Goal: Check status: Check status

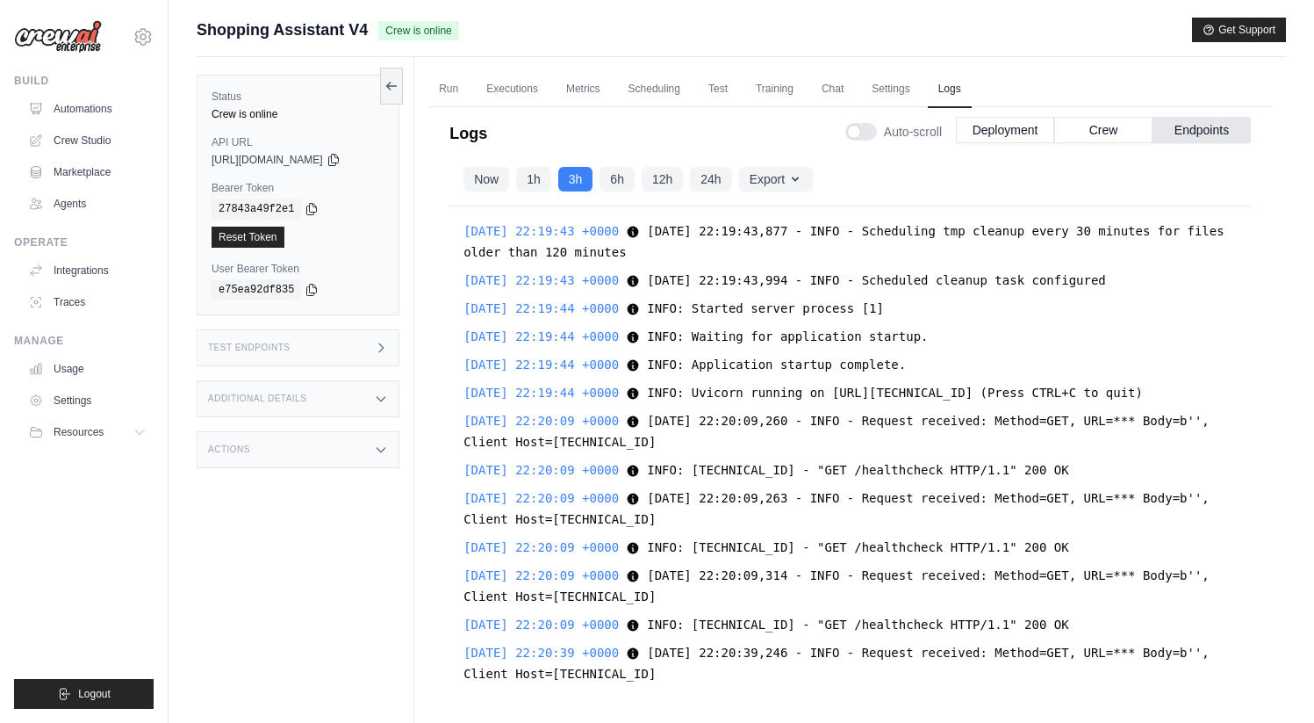
scroll to position [18988, 0]
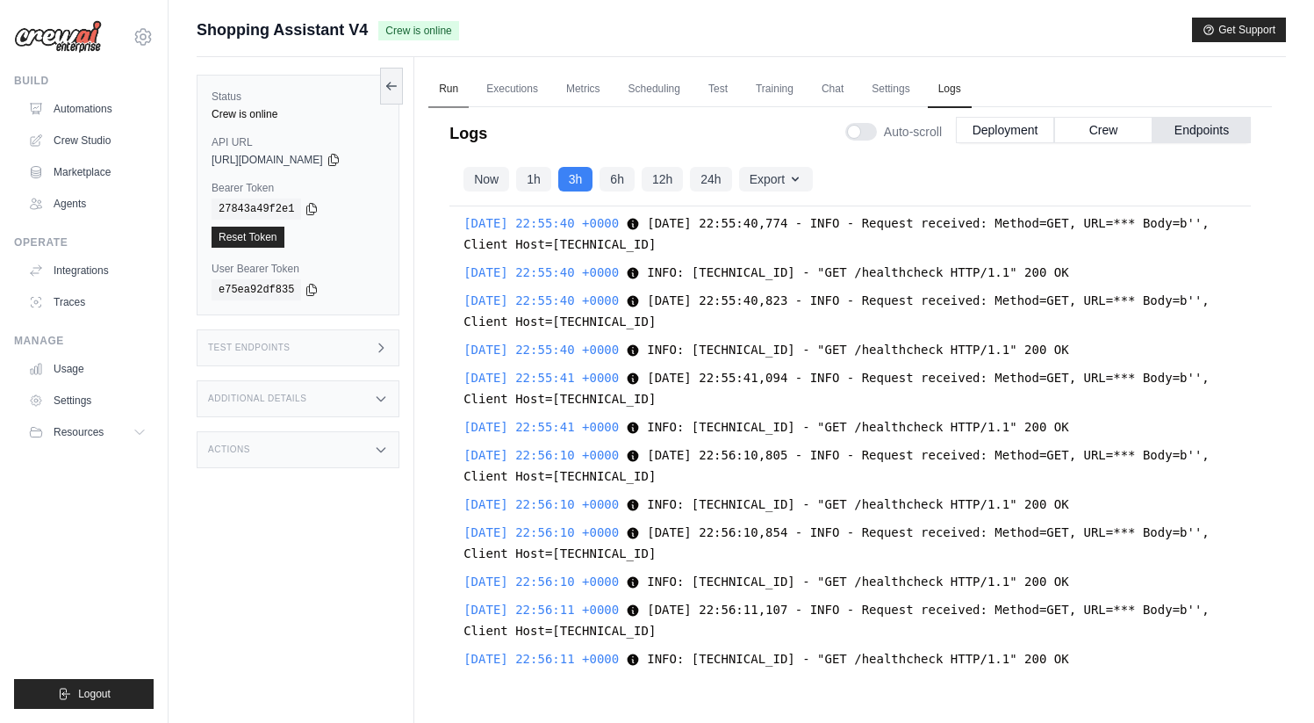
click at [464, 95] on link "Run" at bounding box center [449, 89] width 40 height 37
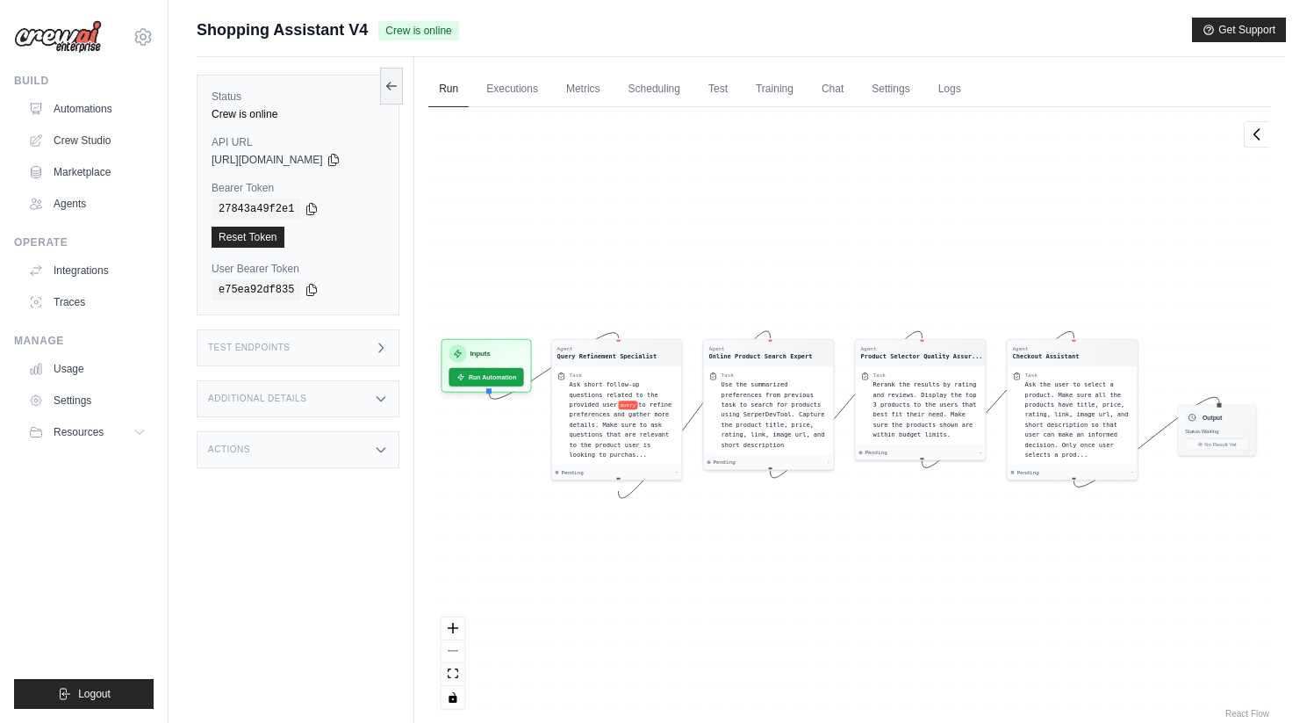
click at [530, 112] on div "Agent Query Refinement Specialist Task Ask short follow-up questions related to…" at bounding box center [851, 414] width 844 height 615
click at [516, 94] on link "Executions" at bounding box center [512, 89] width 73 height 37
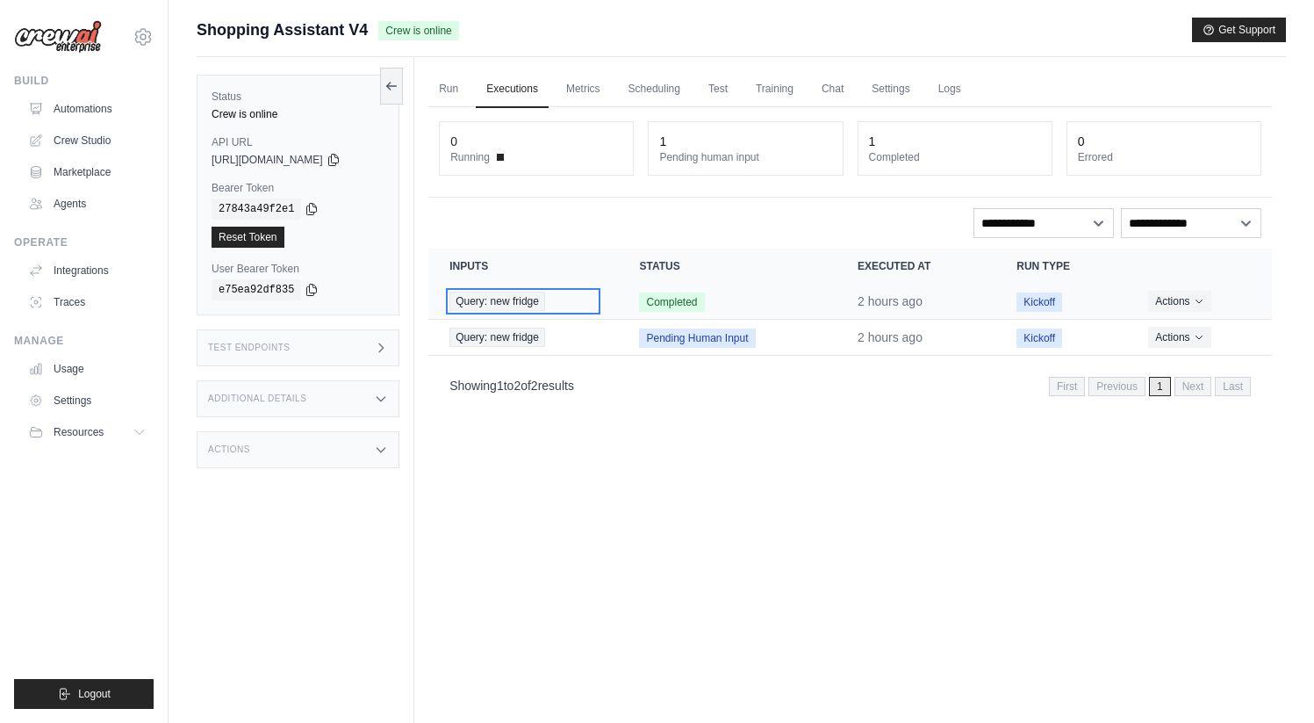
click at [512, 309] on span "Query: new fridge" at bounding box center [498, 301] width 96 height 19
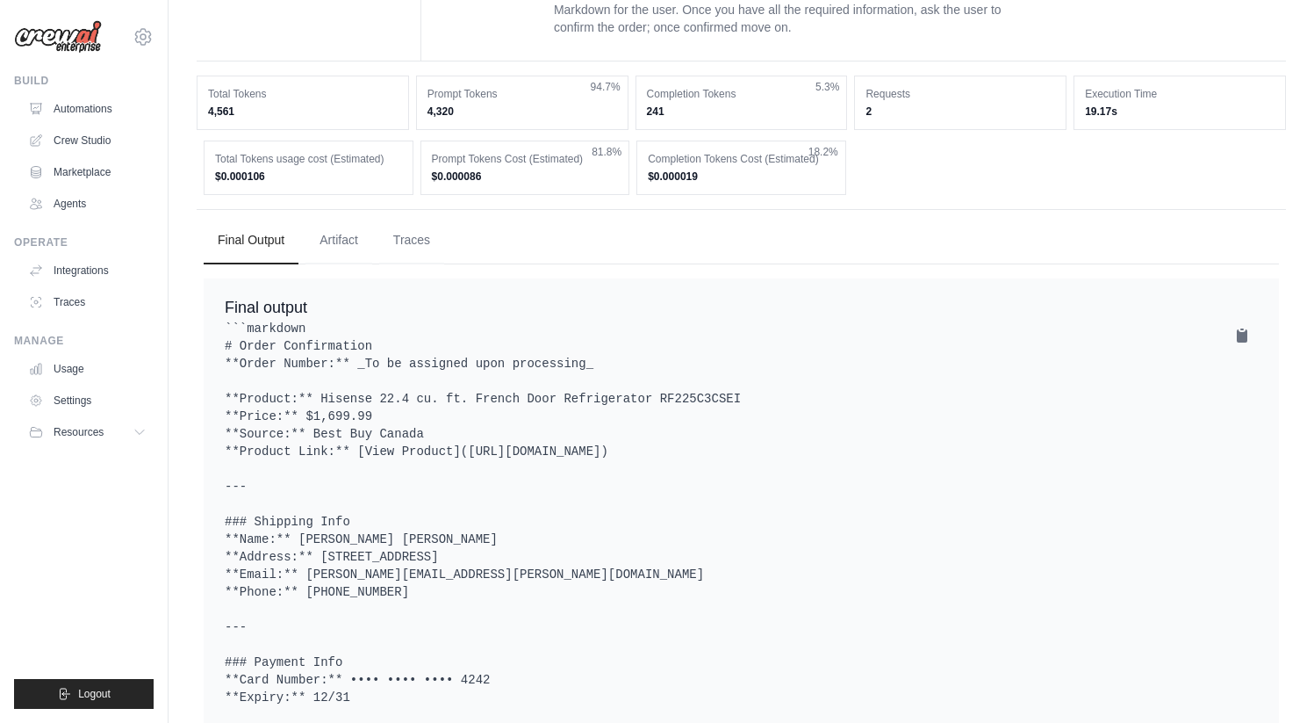
scroll to position [512, 0]
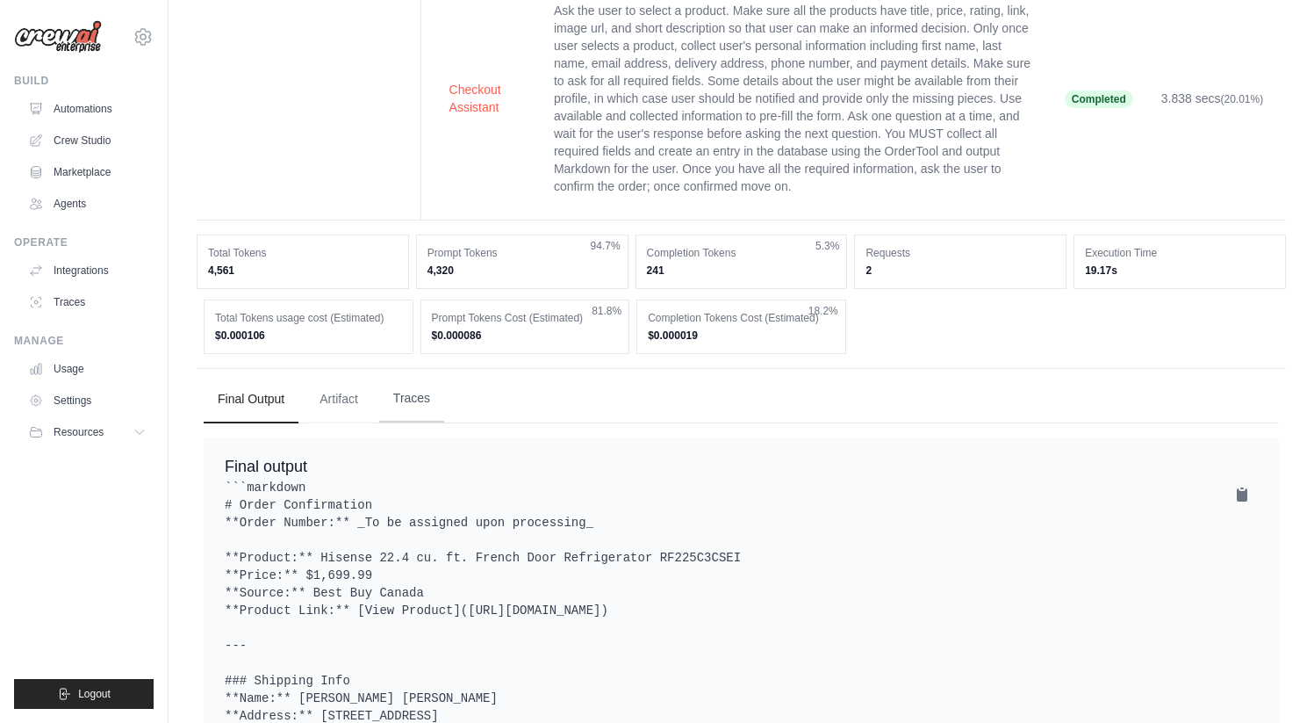
click at [426, 422] on button "Traces" at bounding box center [411, 398] width 65 height 47
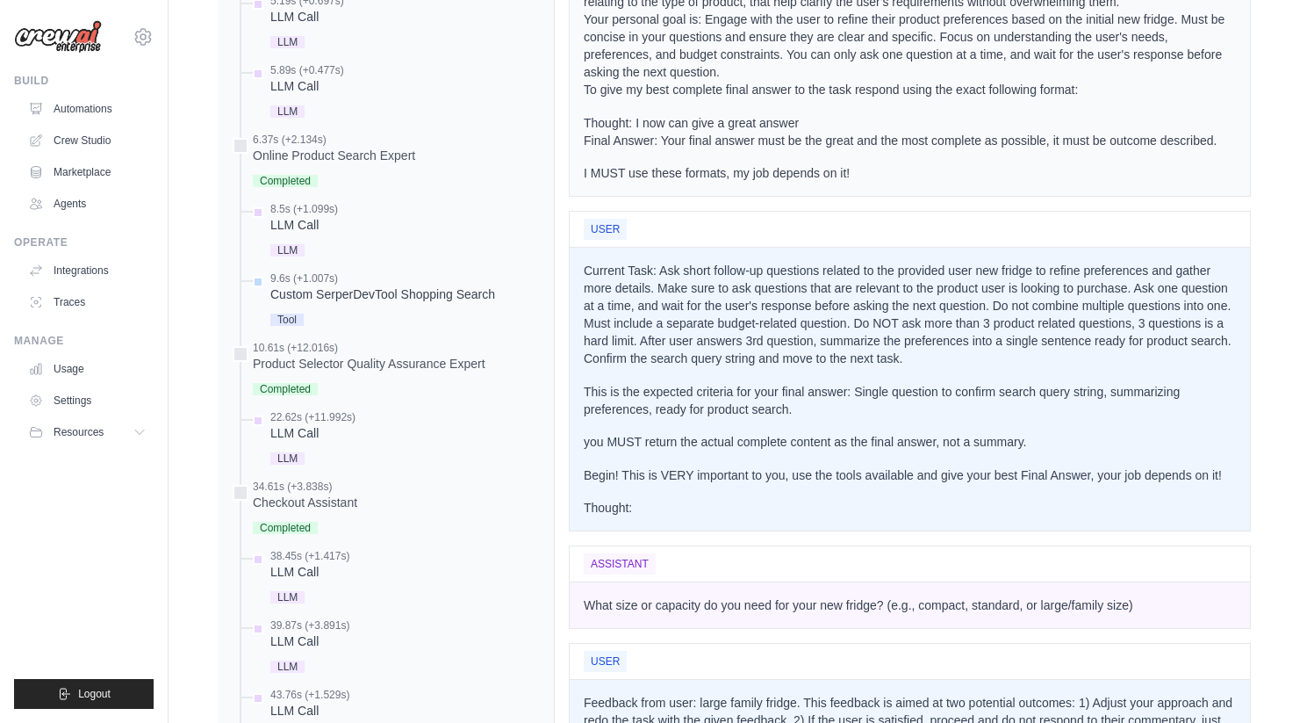
scroll to position [1529, 0]
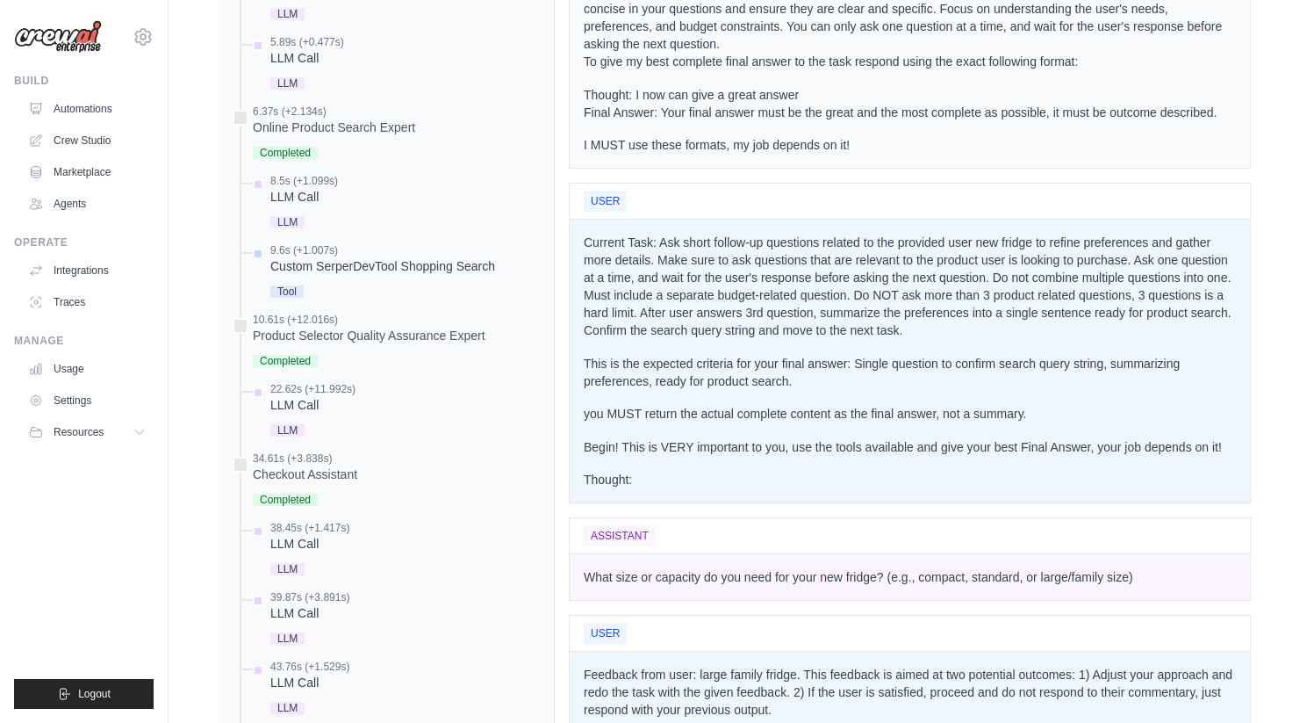
click at [773, 339] on p "Current Task: Ask short follow-up questions related to the provided user new fr…" at bounding box center [910, 286] width 652 height 105
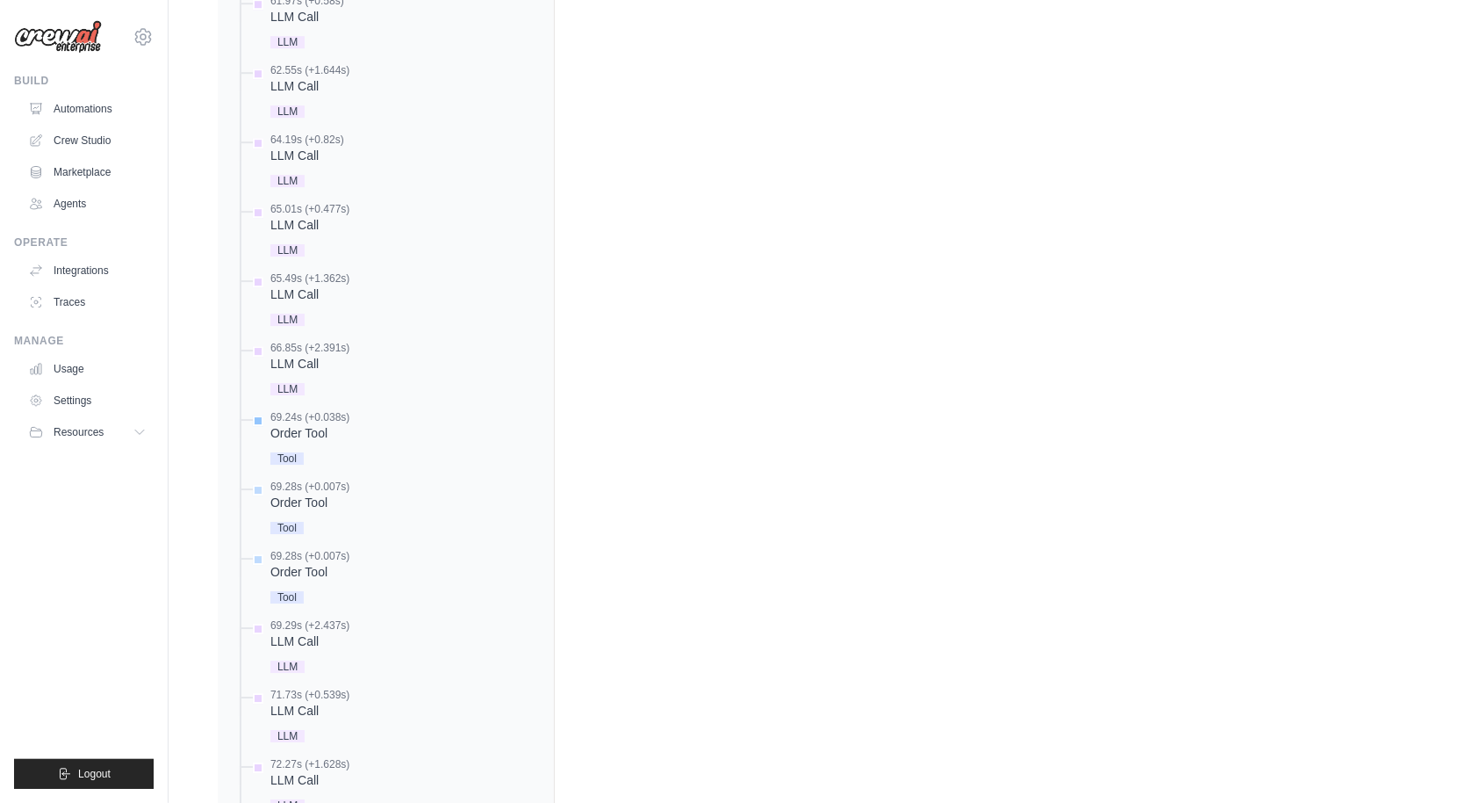
scroll to position [3497, 0]
click at [347, 438] on div "Order Tool" at bounding box center [309, 430] width 79 height 18
click at [339, 438] on div "Order Tool" at bounding box center [309, 430] width 79 height 18
click at [308, 438] on div "Order Tool" at bounding box center [309, 430] width 79 height 18
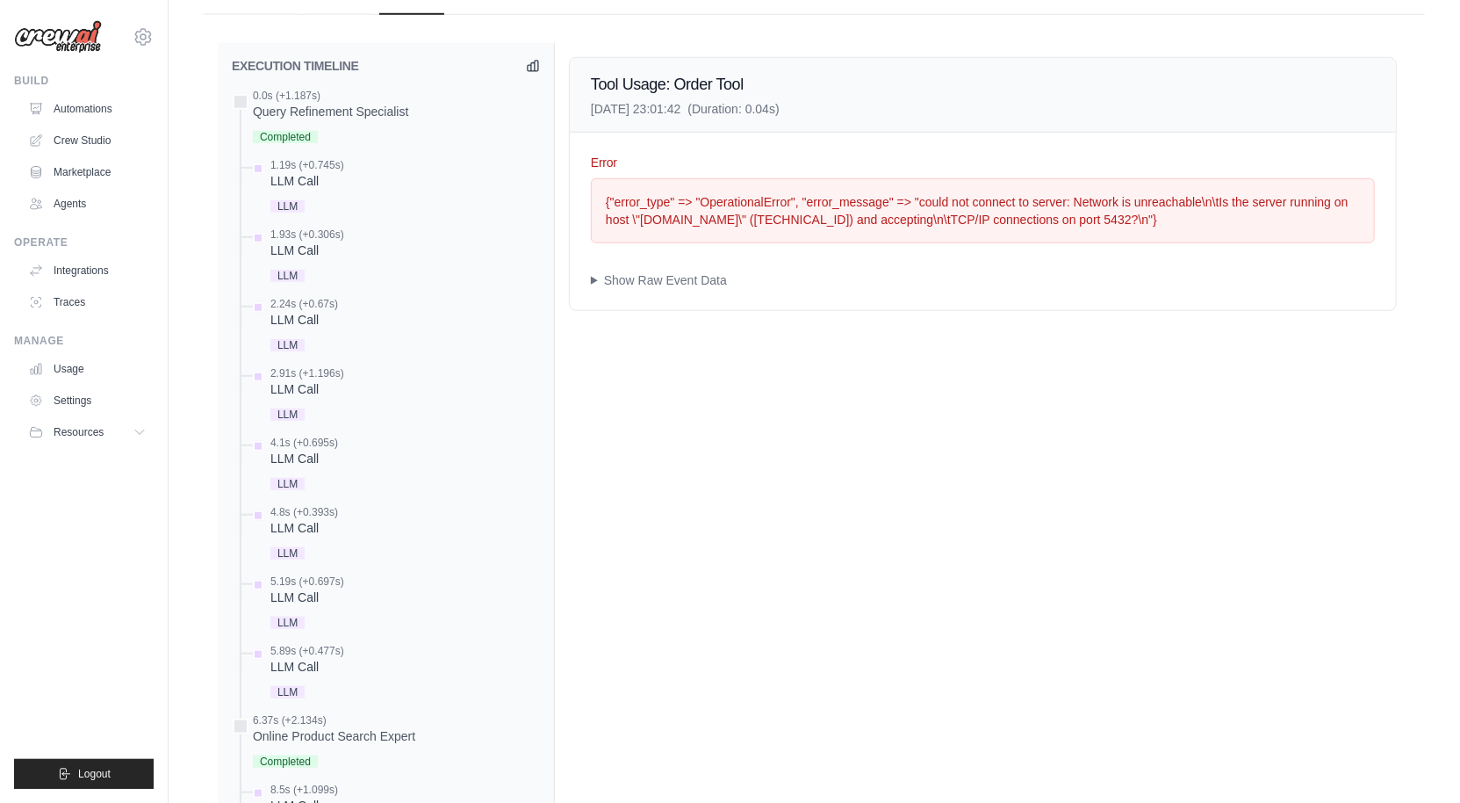
scroll to position [877, 0]
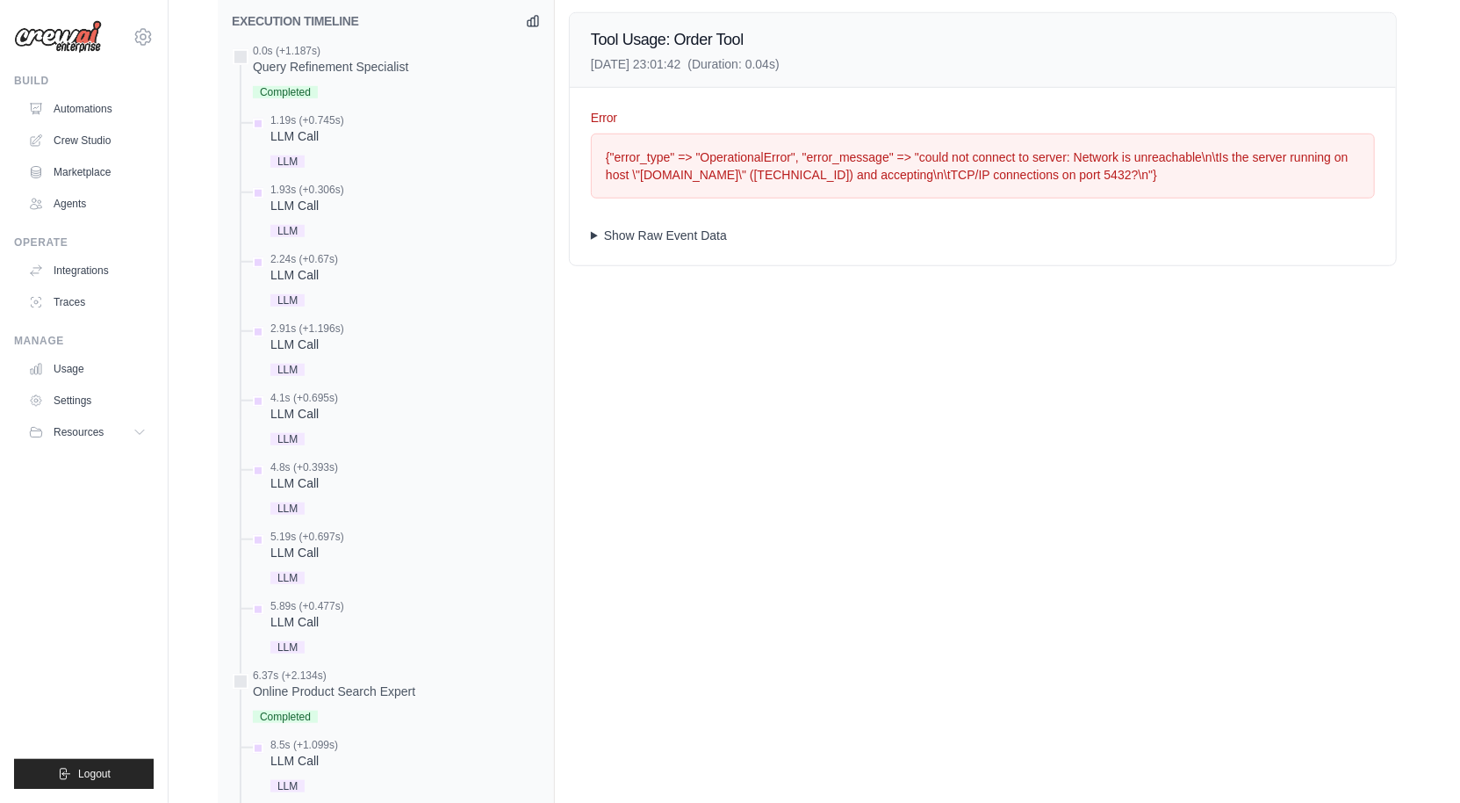
click at [597, 244] on summary "Show Raw Event Data" at bounding box center [983, 236] width 784 height 18
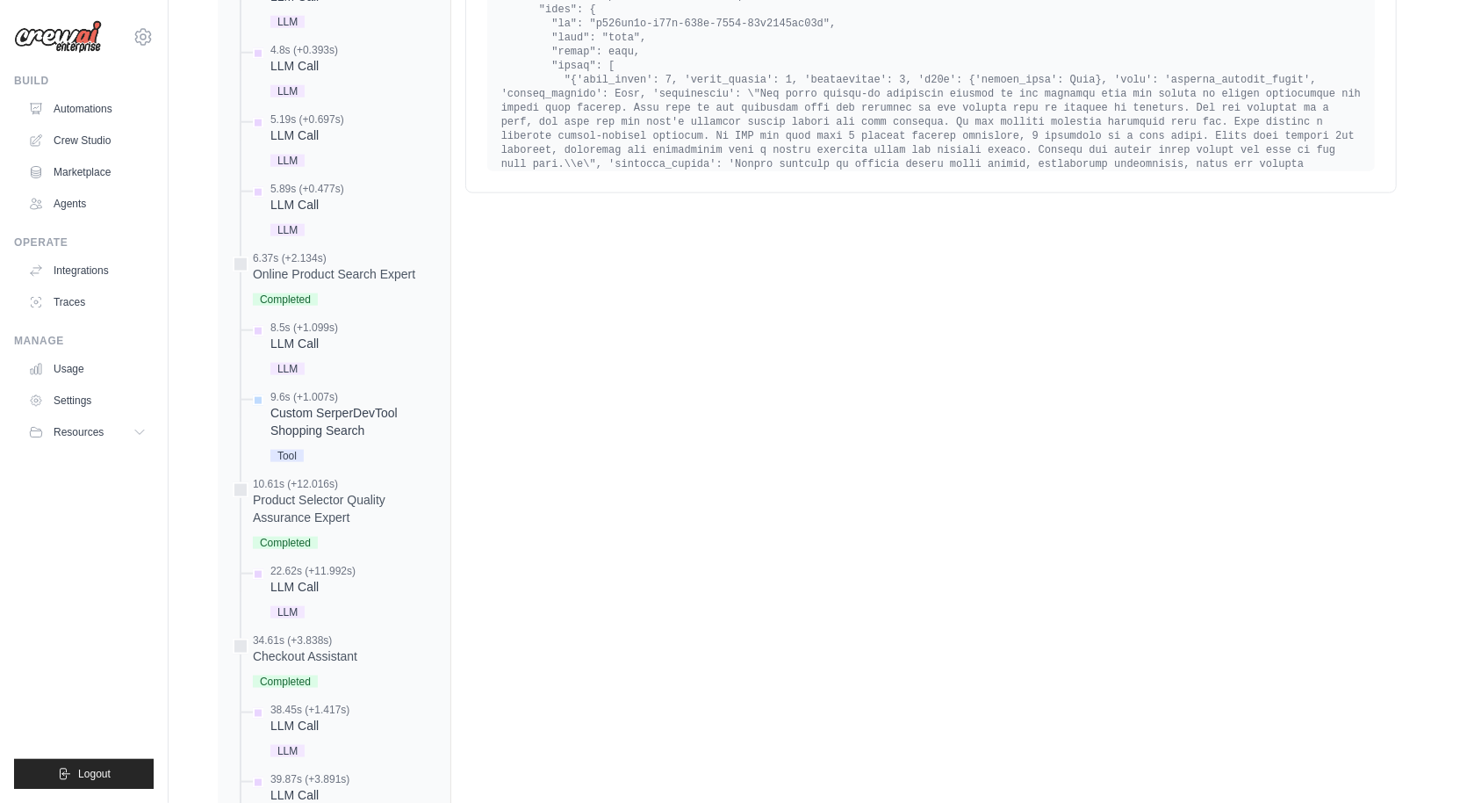
scroll to position [1314, 0]
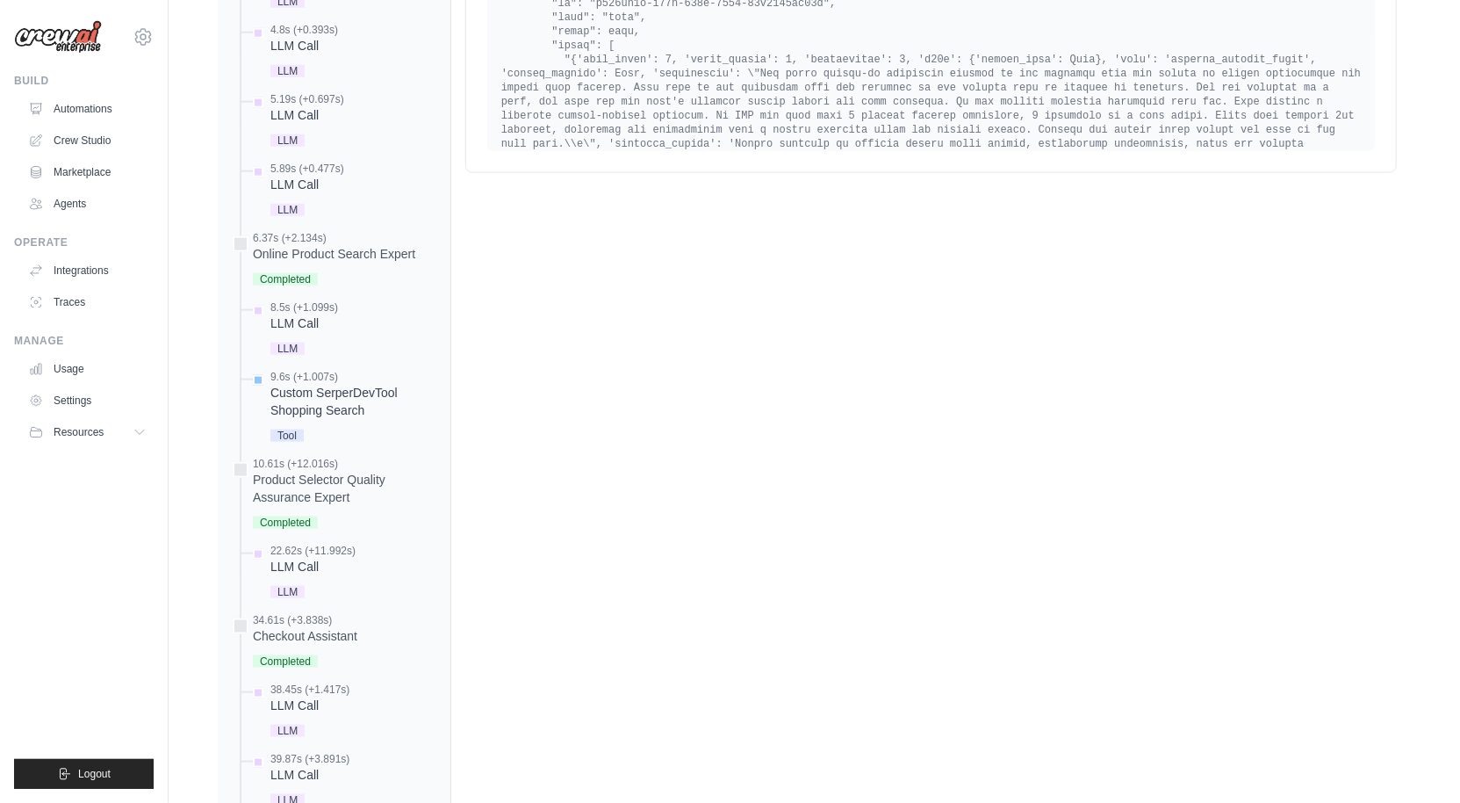
click at [332, 419] on div "Custom SerperDevTool Shopping Search" at bounding box center [353, 401] width 166 height 35
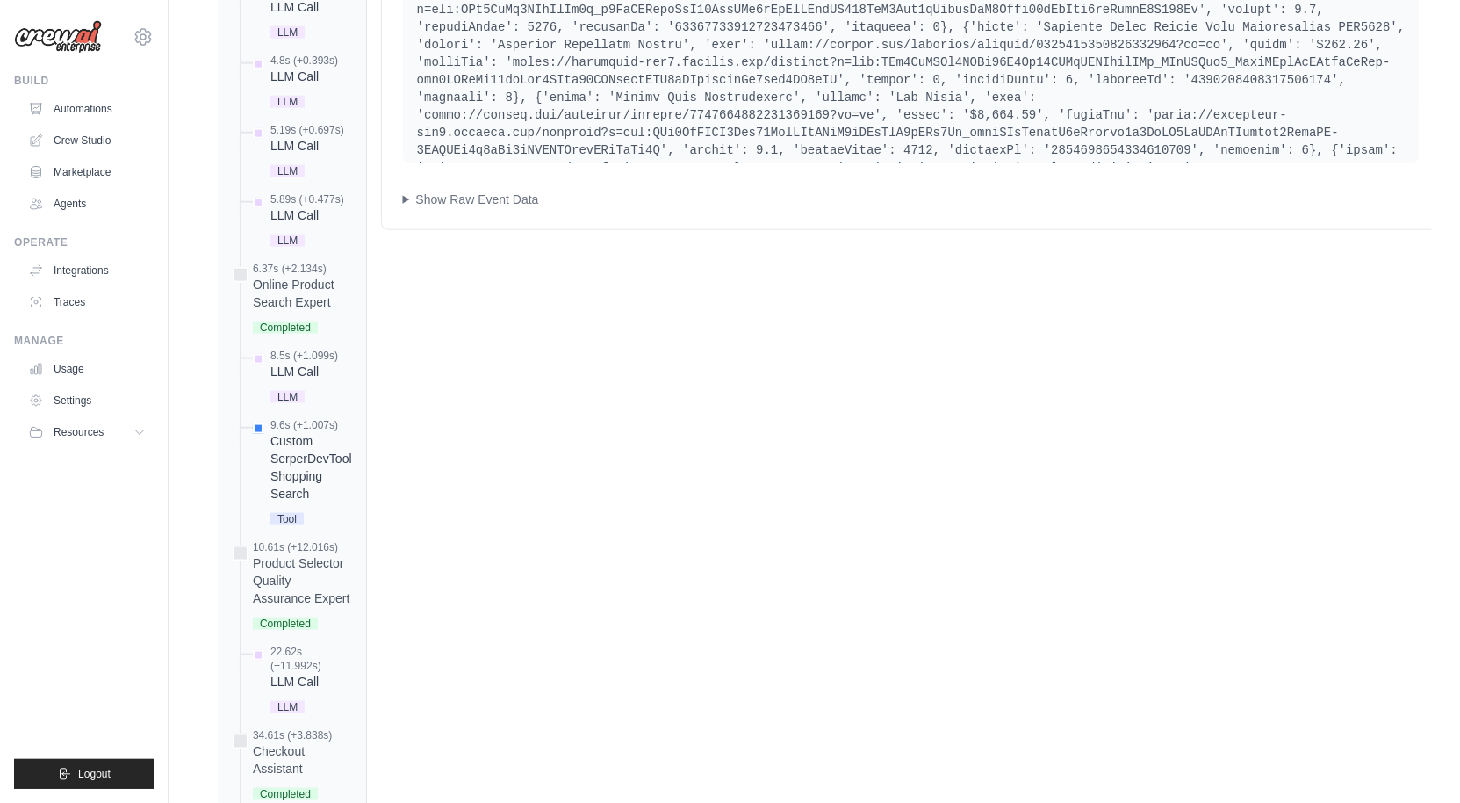
scroll to position [1334, 0]
click at [491, 211] on summary "Show Raw Event Data" at bounding box center [911, 202] width 1017 height 18
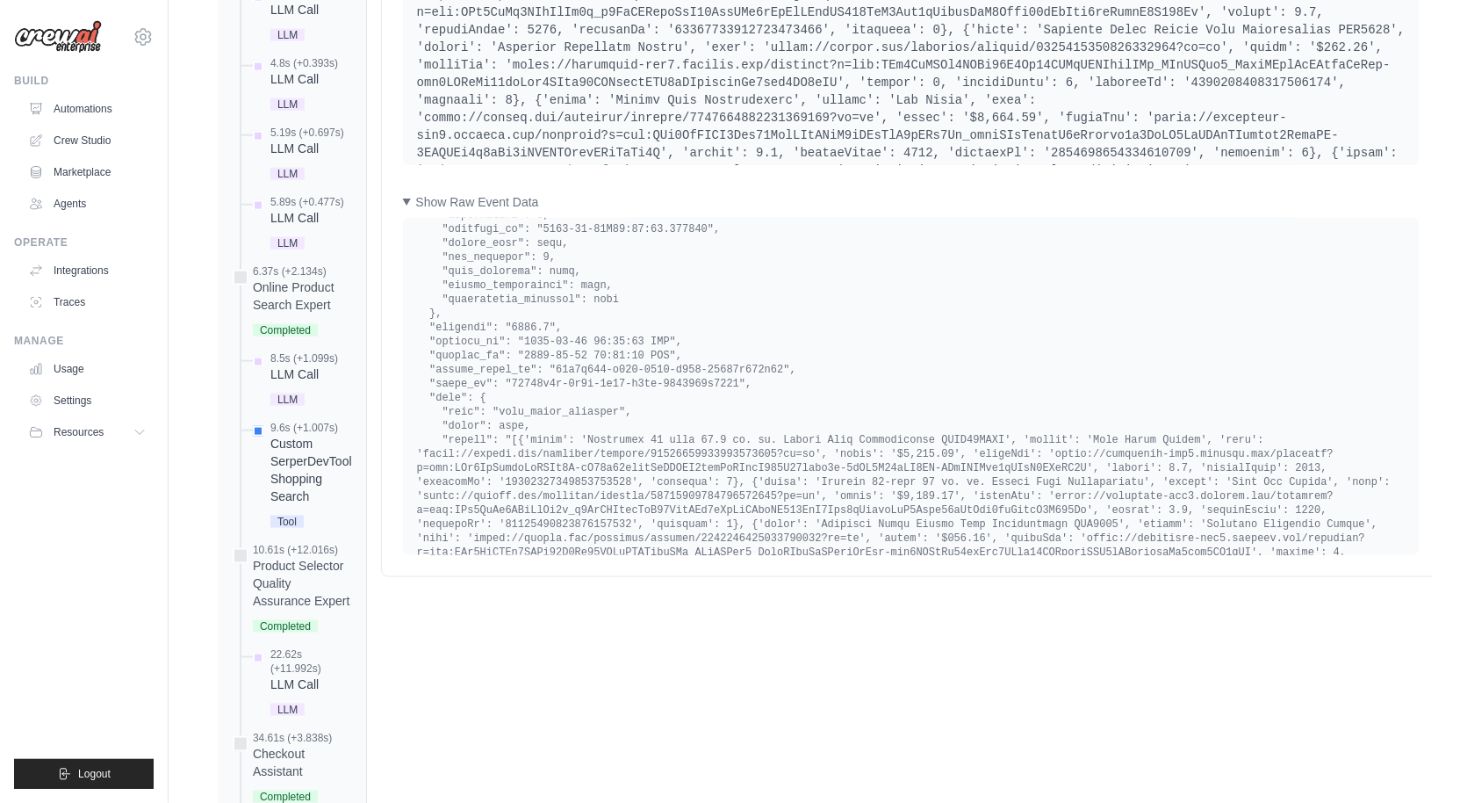
scroll to position [34650, 0]
click at [538, 436] on pre at bounding box center [911, 320] width 989 height 4468
copy pre "tool_usage_finished"
